Goal: Transaction & Acquisition: Obtain resource

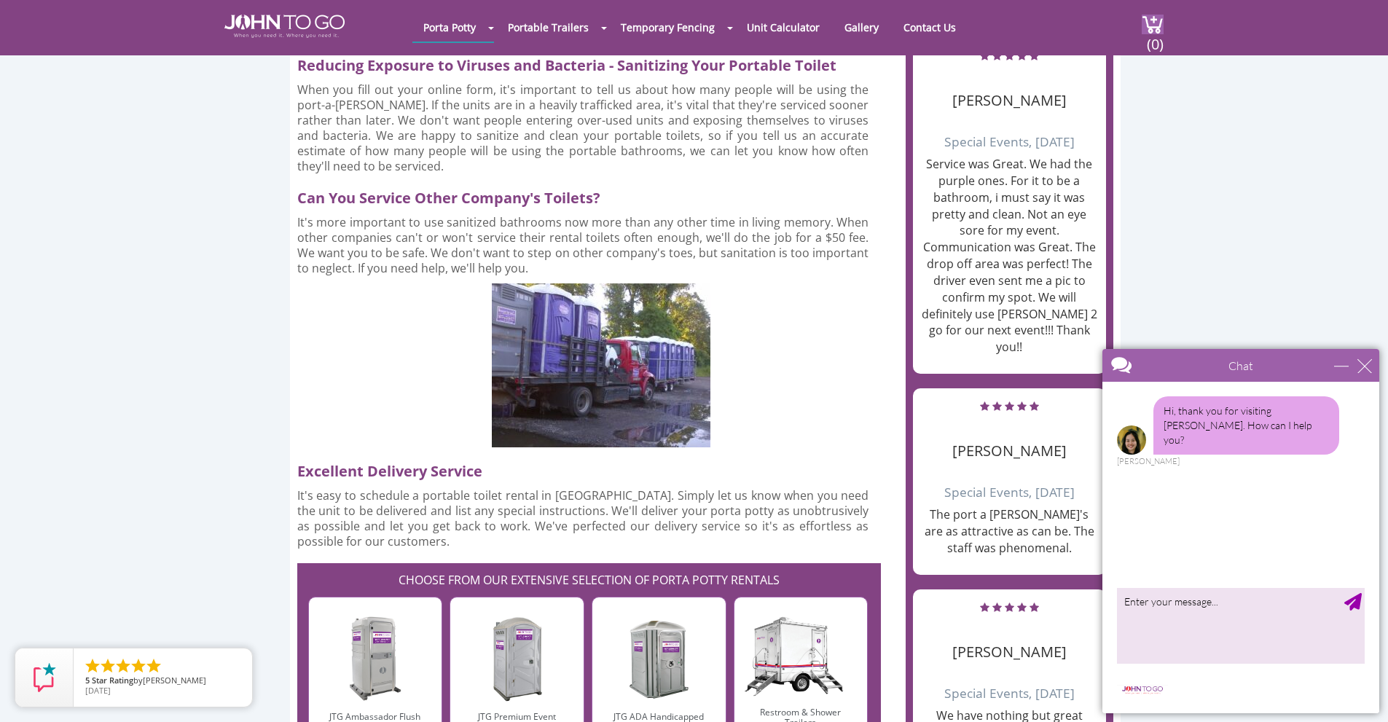
scroll to position [1749, 0]
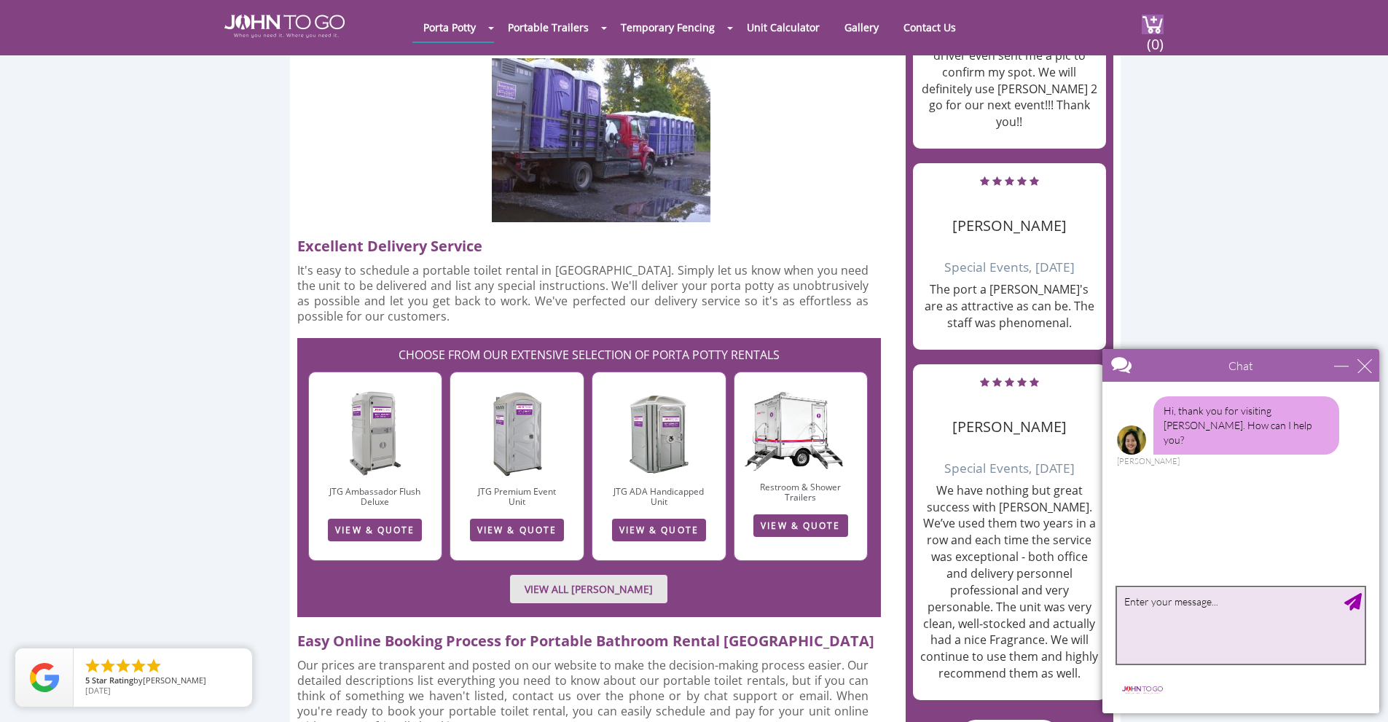
click at [1269, 628] on textarea "type your message" at bounding box center [1241, 625] width 248 height 77
type textarea "i would"
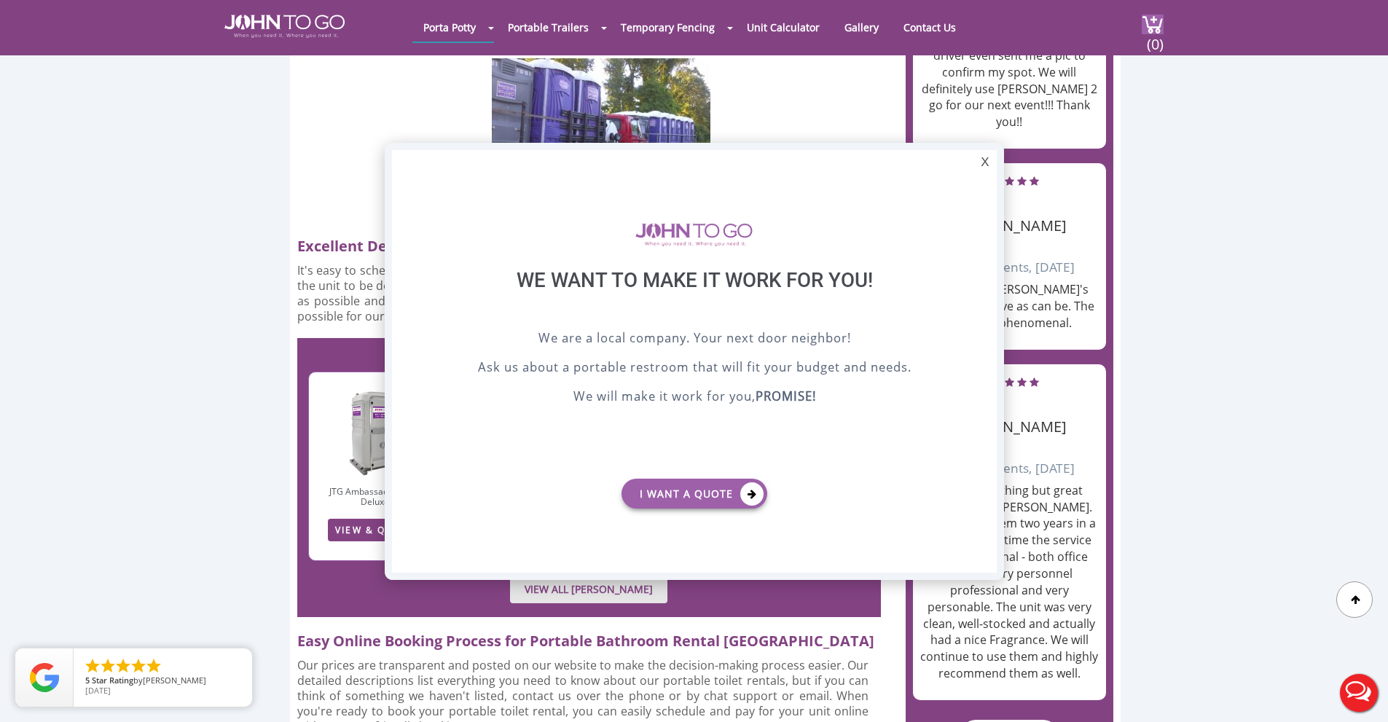
scroll to position [0, 0]
click at [675, 490] on link "I want a Quote" at bounding box center [694, 494] width 146 height 30
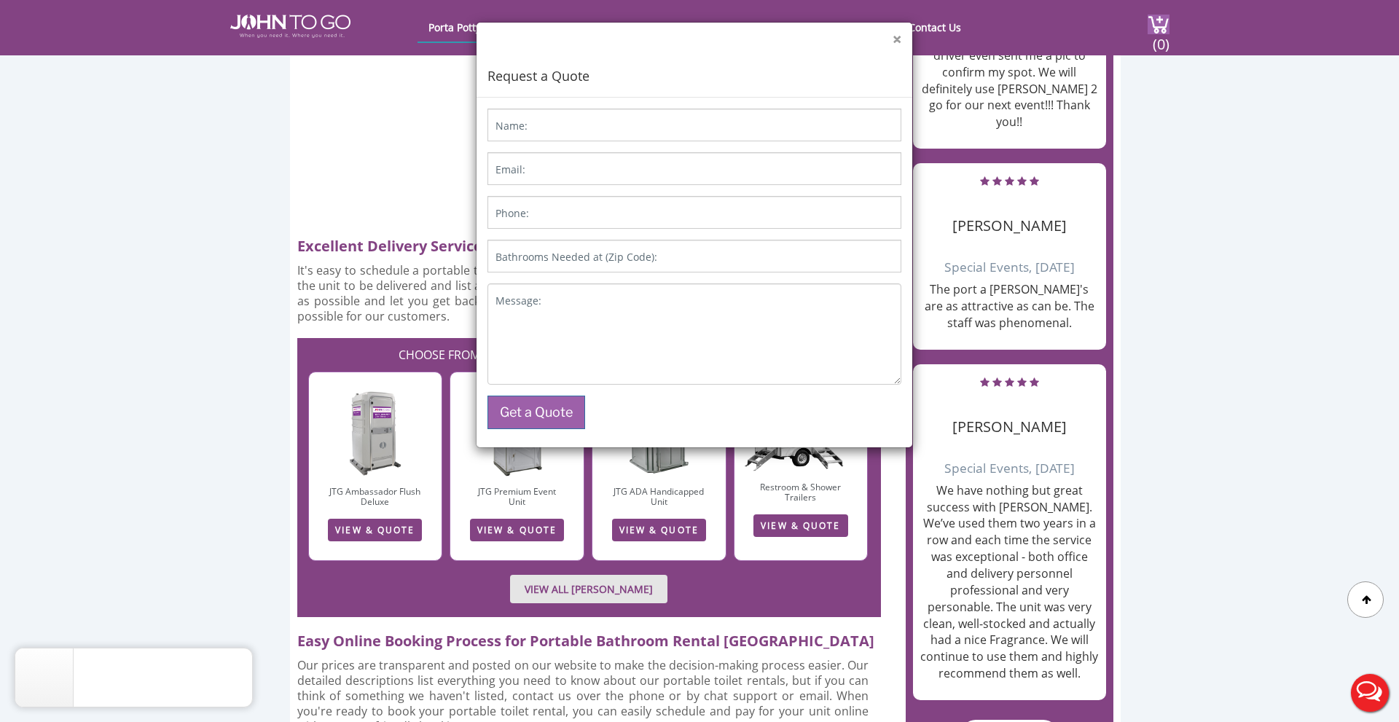
click at [896, 36] on button "×" at bounding box center [897, 39] width 9 height 15
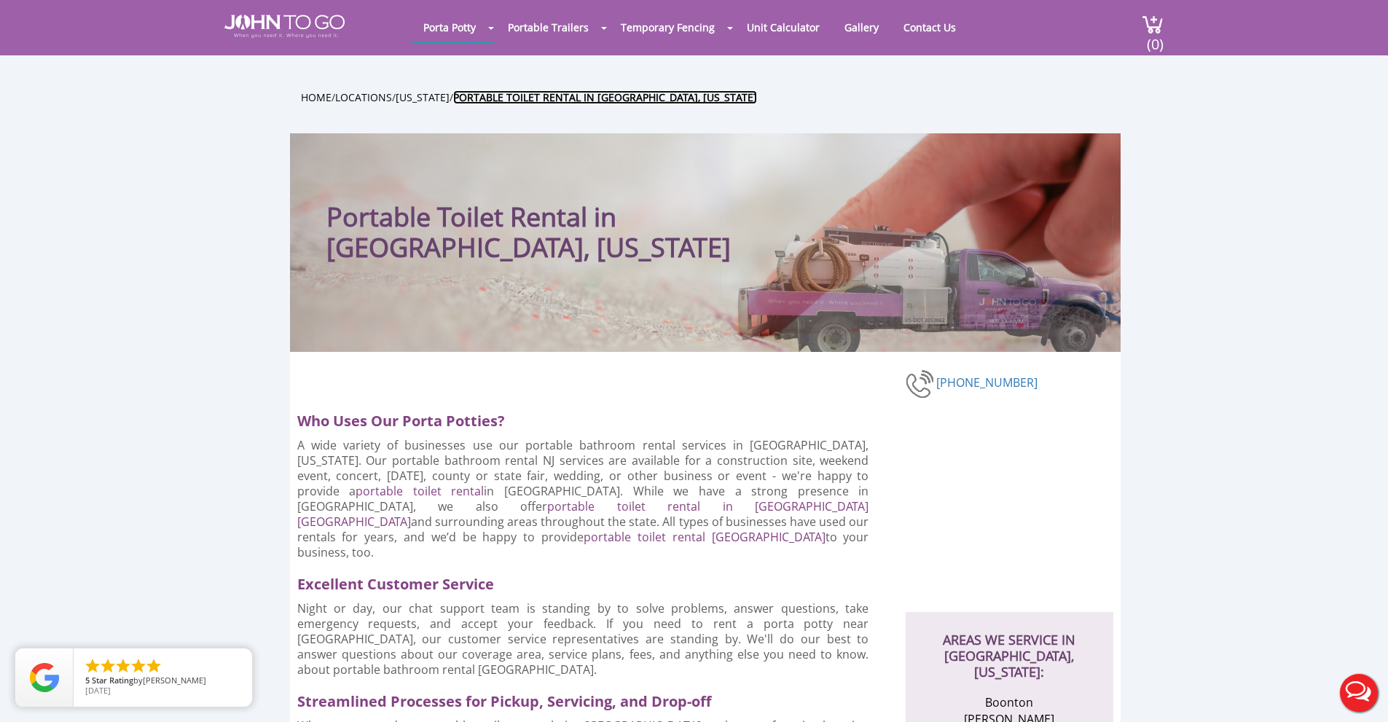
click at [534, 97] on b "Portable toilet rental in [GEOGRAPHIC_DATA], [US_STATE]" at bounding box center [605, 97] width 304 height 14
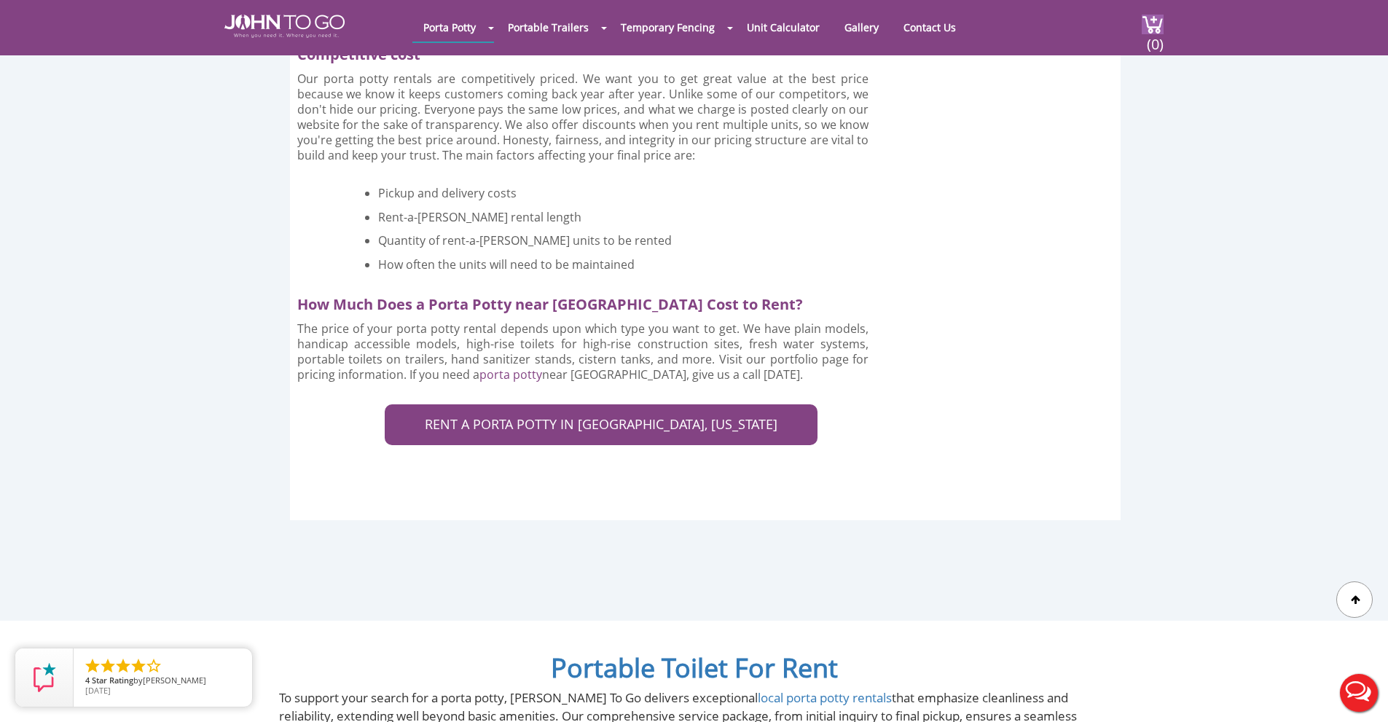
scroll to position [2914, 0]
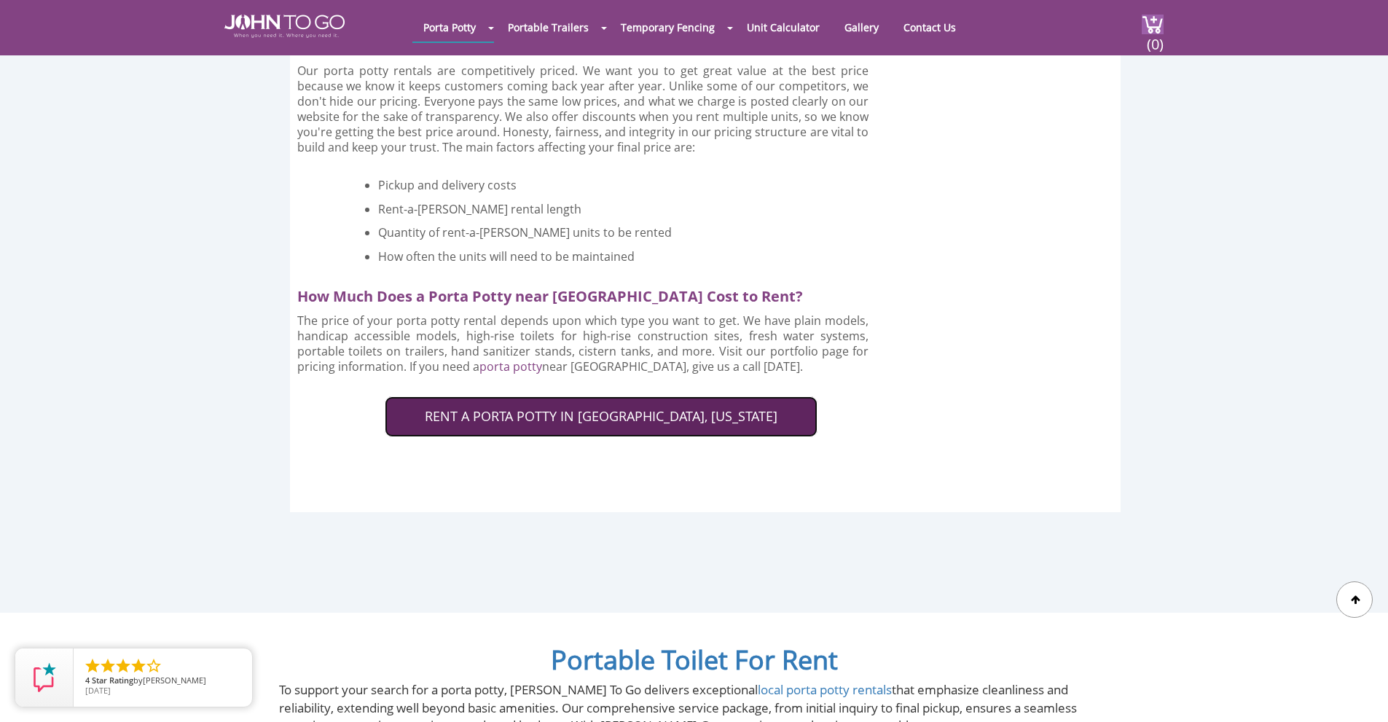
click at [582, 396] on link "RENT A PORTA POTTY IN [GEOGRAPHIC_DATA], [US_STATE]" at bounding box center [601, 416] width 433 height 41
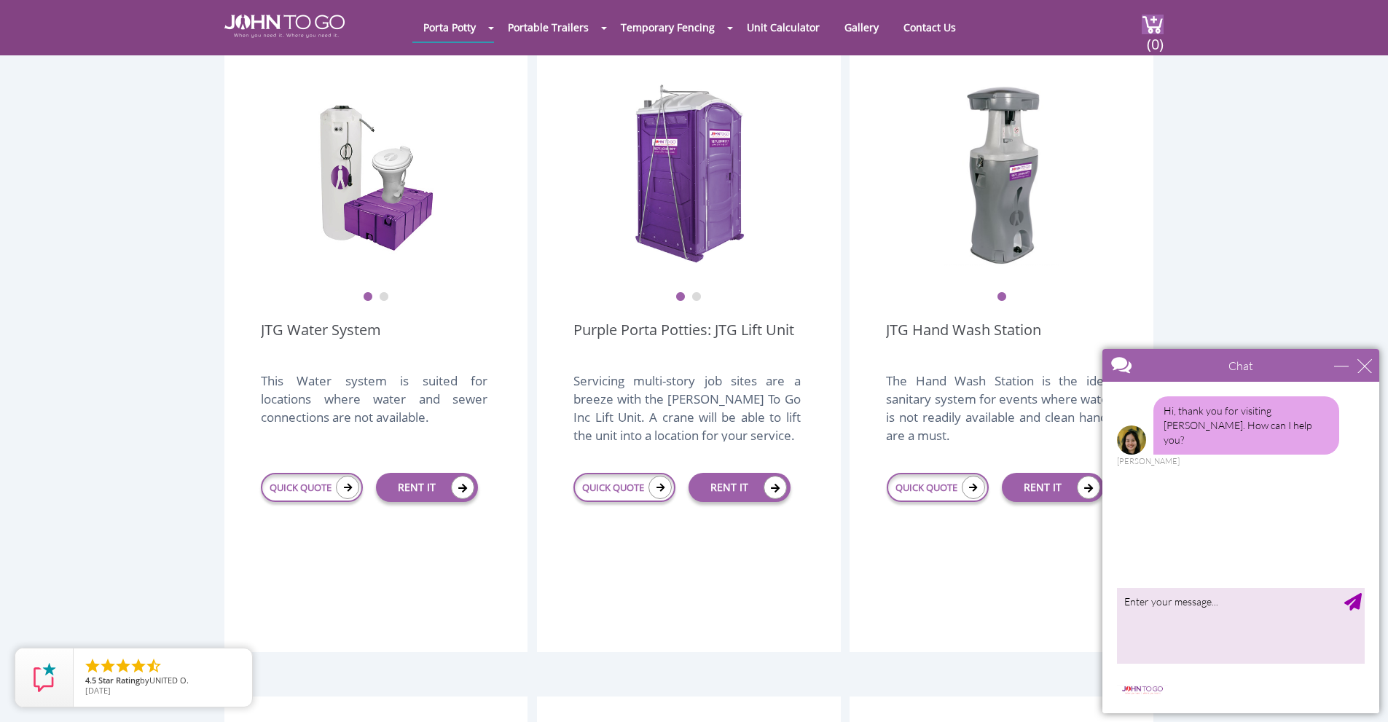
scroll to position [1967, 0]
